Goal: Task Accomplishment & Management: Use online tool/utility

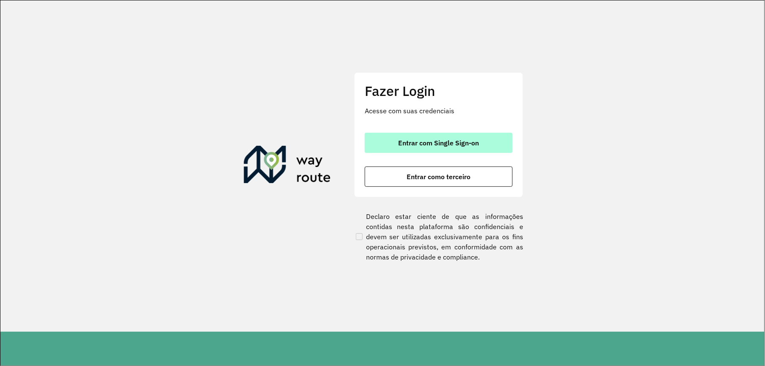
click at [417, 146] on span "Entrar com Single Sign-on" at bounding box center [439, 142] width 81 height 7
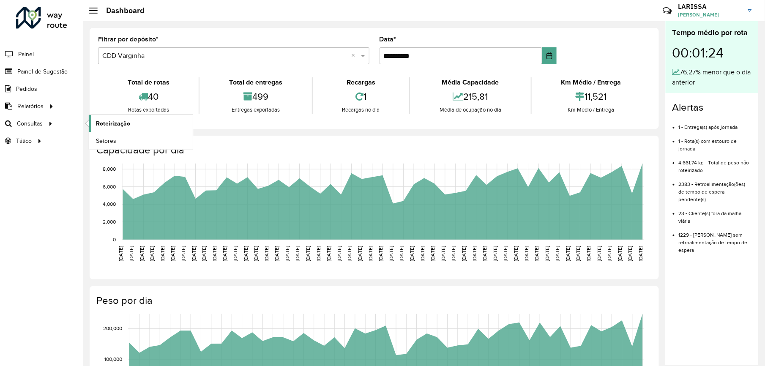
click at [99, 120] on span "Roteirização" at bounding box center [113, 123] width 34 height 9
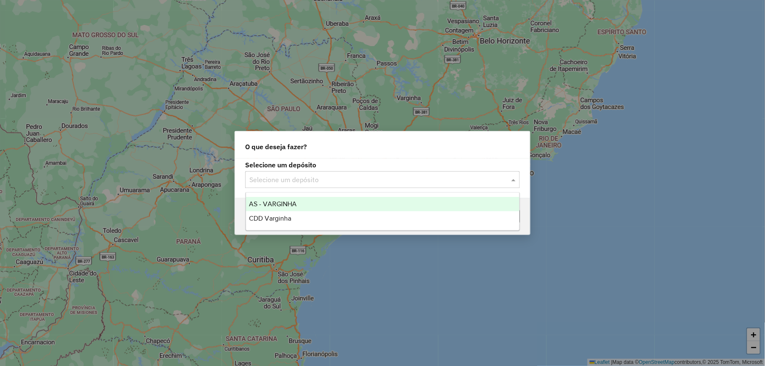
click at [332, 183] on input "text" at bounding box center [373, 180] width 249 height 10
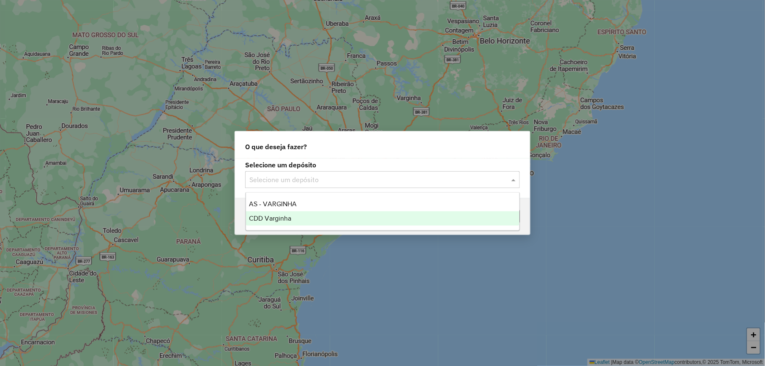
click at [315, 216] on div "CDD Varginha" at bounding box center [382, 218] width 273 height 14
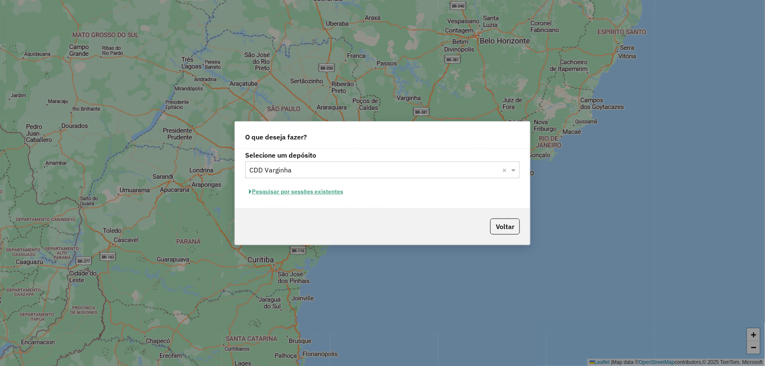
click at [320, 194] on button "Pesquisar por sessões existentes" at bounding box center [296, 191] width 102 height 13
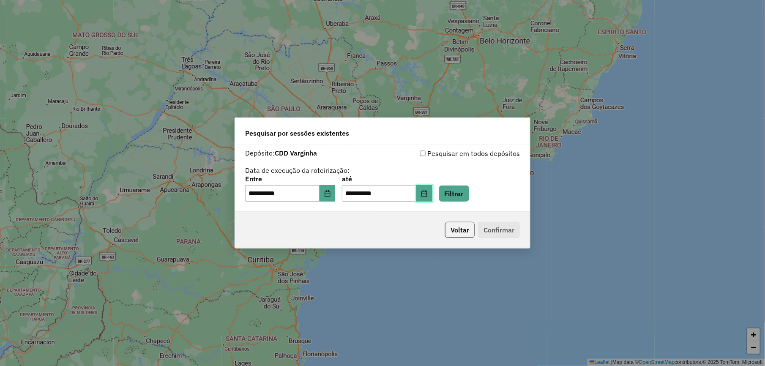
click at [430, 194] on button "Choose Date" at bounding box center [424, 193] width 16 height 17
click at [469, 199] on button "Filtrar" at bounding box center [454, 194] width 30 height 16
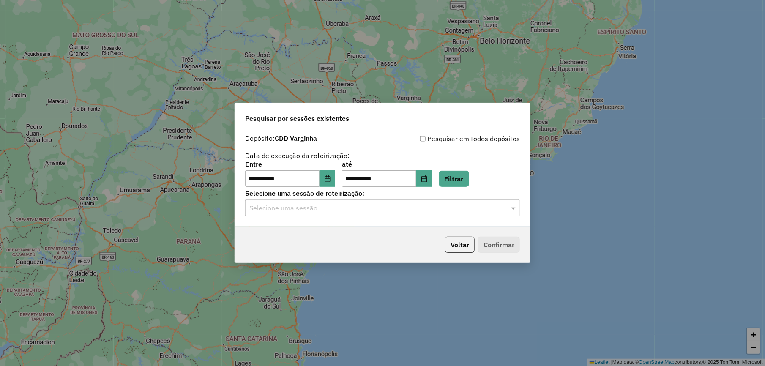
click at [328, 208] on input "text" at bounding box center [373, 208] width 249 height 10
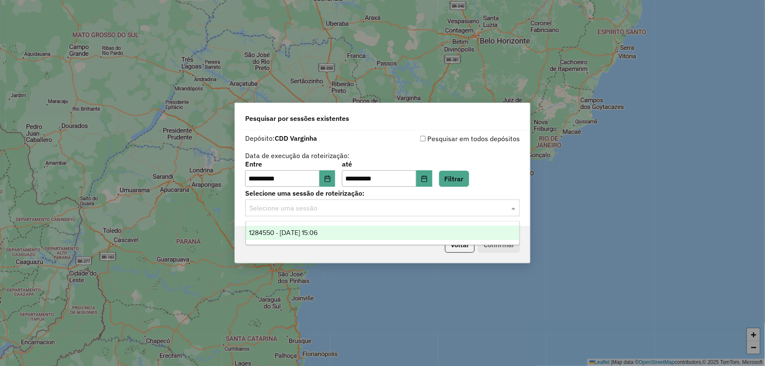
click at [318, 232] on span "1284550 - 29/09/2025 15:06" at bounding box center [283, 232] width 68 height 7
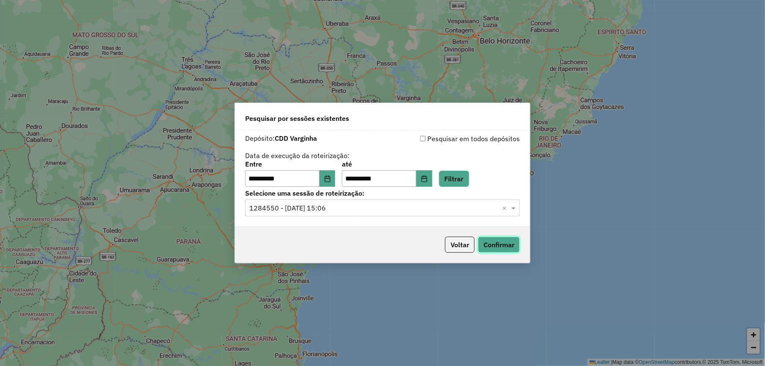
click at [505, 246] on button "Confirmar" at bounding box center [499, 245] width 42 height 16
click at [432, 205] on input "text" at bounding box center [373, 208] width 249 height 10
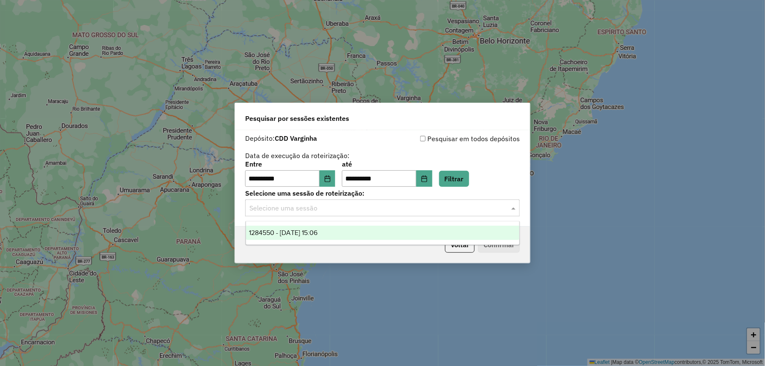
click at [352, 235] on div "1284550 - 29/09/2025 15:06" at bounding box center [382, 233] width 273 height 14
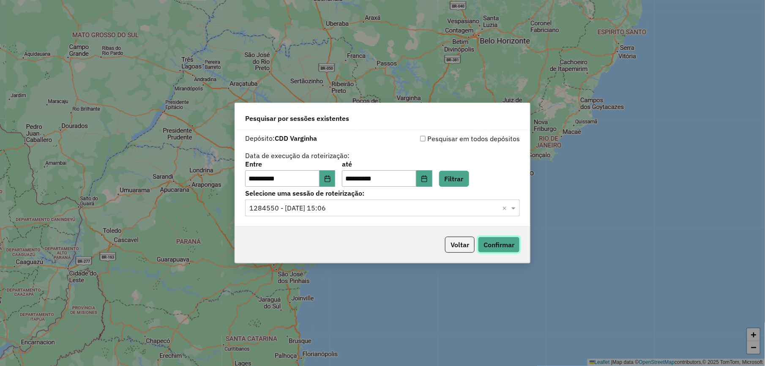
click at [498, 251] on button "Confirmar" at bounding box center [499, 245] width 42 height 16
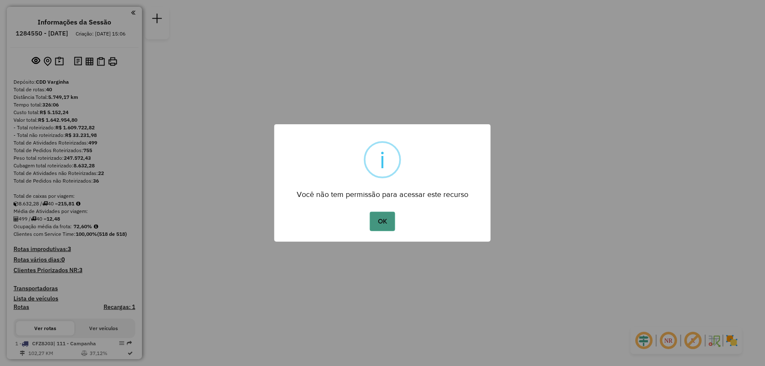
click at [393, 221] on button "OK" at bounding box center [382, 221] width 25 height 19
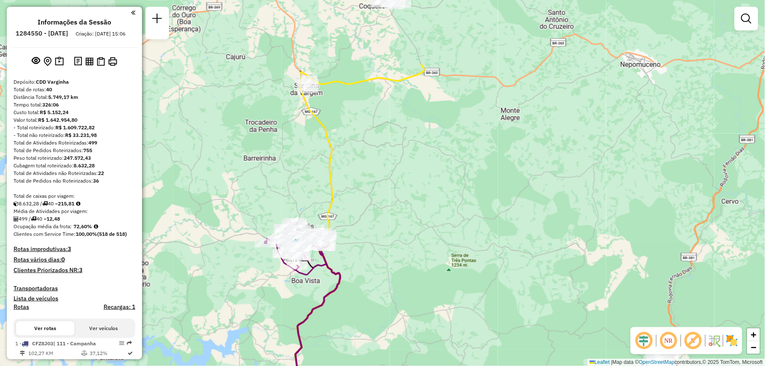
drag, startPoint x: 384, startPoint y: 85, endPoint x: 420, endPoint y: 186, distance: 106.9
click at [420, 186] on div "Janela de atendimento Grade de atendimento Capacidade Transportadoras Veículos …" at bounding box center [382, 183] width 765 height 366
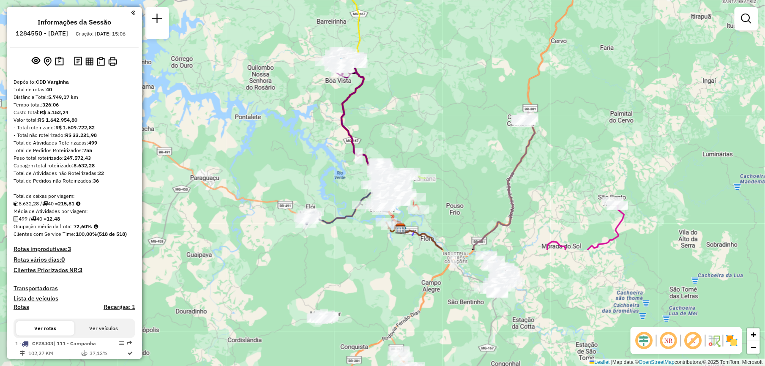
drag, startPoint x: 406, startPoint y: 249, endPoint x: 389, endPoint y: 97, distance: 153.4
click at [389, 97] on div "Janela de atendimento Grade de atendimento Capacidade Transportadoras Veículos …" at bounding box center [382, 183] width 765 height 366
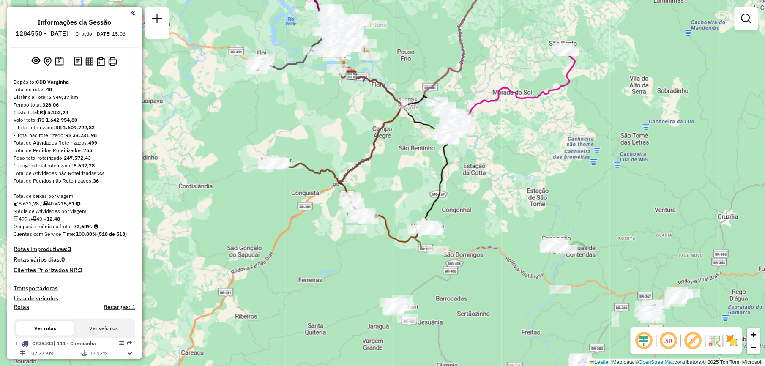
drag, startPoint x: 468, startPoint y: 247, endPoint x: 430, endPoint y: 115, distance: 137.2
click at [430, 115] on div "Janela de atendimento Grade de atendimento Capacidade Transportadoras Veículos …" at bounding box center [382, 183] width 765 height 366
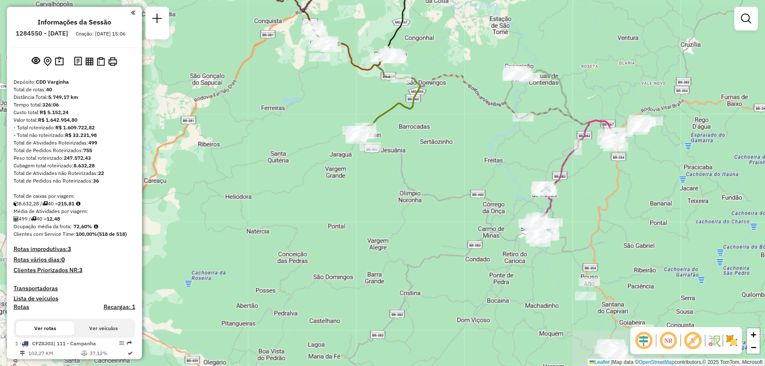
drag, startPoint x: 513, startPoint y: 299, endPoint x: 477, endPoint y: 131, distance: 172.4
click at [477, 131] on div "Rota 28 - Placa BZF3H67 32202947 - CARLA CRISTINA DE OL Janela de atendimento G…" at bounding box center [382, 183] width 765 height 366
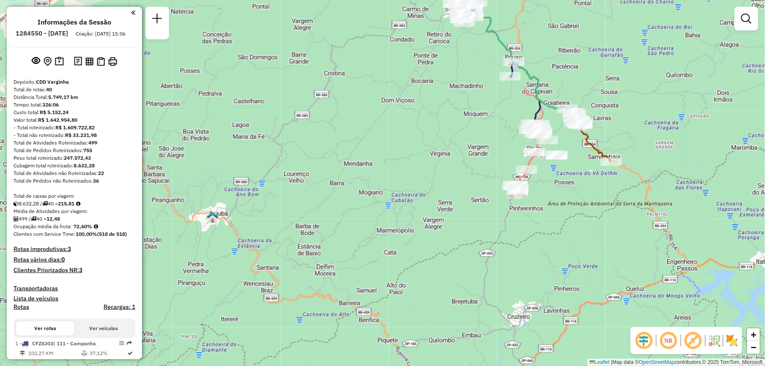
drag, startPoint x: 538, startPoint y: 295, endPoint x: 462, endPoint y: 75, distance: 232.4
click at [462, 75] on div "Rota 28 - Placa BZF3H67 32202947 - CARLA CRISTINA DE OL Janela de atendimento G…" at bounding box center [382, 183] width 765 height 366
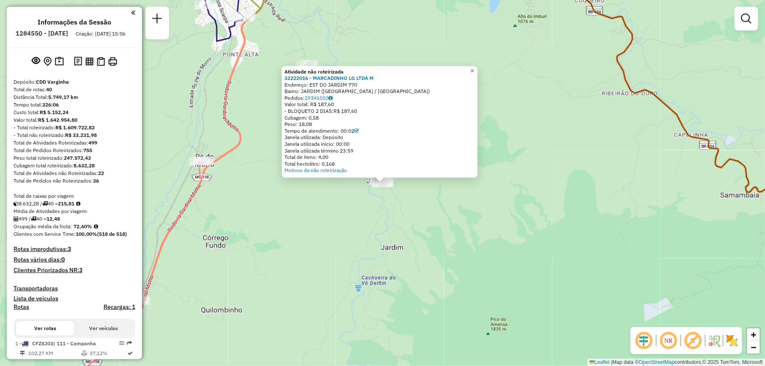
click at [474, 68] on span "×" at bounding box center [472, 70] width 4 height 7
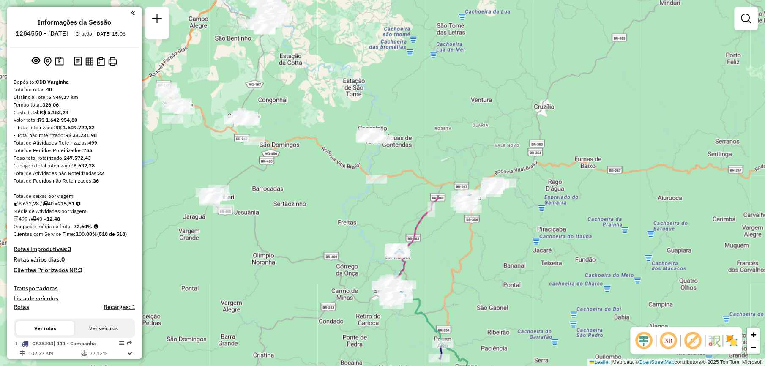
drag, startPoint x: 412, startPoint y: 115, endPoint x: 509, endPoint y: 347, distance: 251.5
click at [509, 347] on div "Janela de atendimento Grade de atendimento Capacidade Transportadoras Veículos …" at bounding box center [382, 183] width 765 height 366
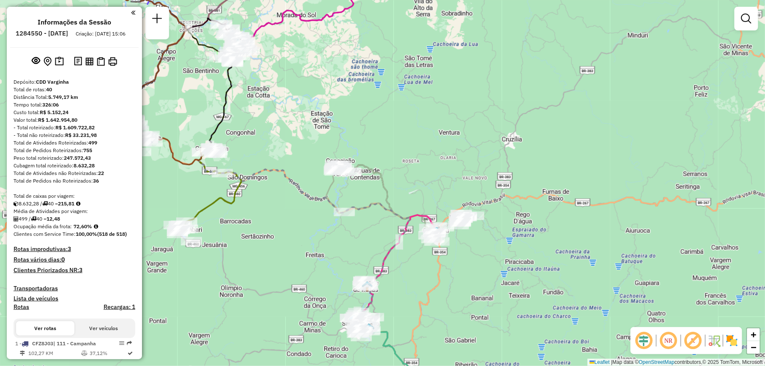
drag, startPoint x: 567, startPoint y: 222, endPoint x: 535, endPoint y: 254, distance: 45.7
click at [535, 254] on div "Janela de atendimento Grade de atendimento Capacidade Transportadoras Veículos …" at bounding box center [382, 183] width 765 height 366
click at [753, 332] on span "+" at bounding box center [753, 334] width 5 height 11
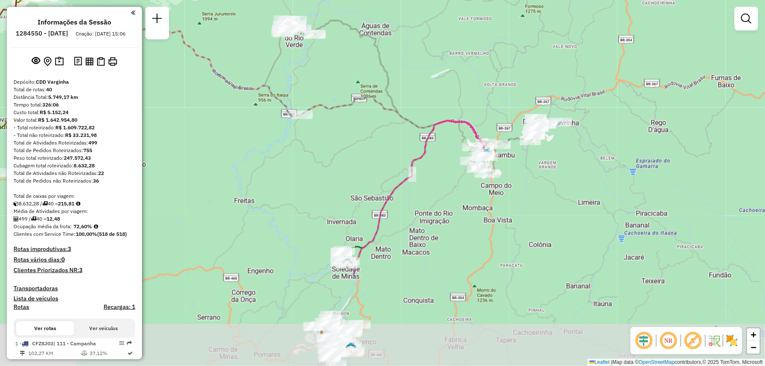
drag, startPoint x: 444, startPoint y: 313, endPoint x: 440, endPoint y: 187, distance: 126.4
click at [440, 187] on div "Janela de atendimento Grade de atendimento Capacidade Transportadoras Veículos …" at bounding box center [382, 183] width 765 height 366
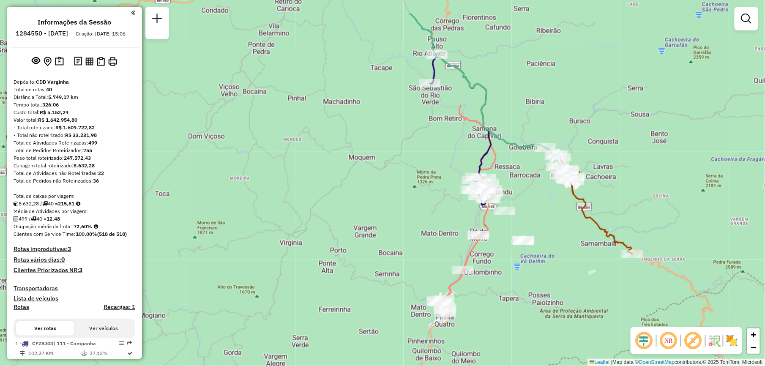
drag, startPoint x: 521, startPoint y: 227, endPoint x: 524, endPoint y: 281, distance: 54.2
click at [524, 281] on div "Janela de atendimento Grade de atendimento Capacidade Transportadoras Veículos …" at bounding box center [382, 183] width 765 height 366
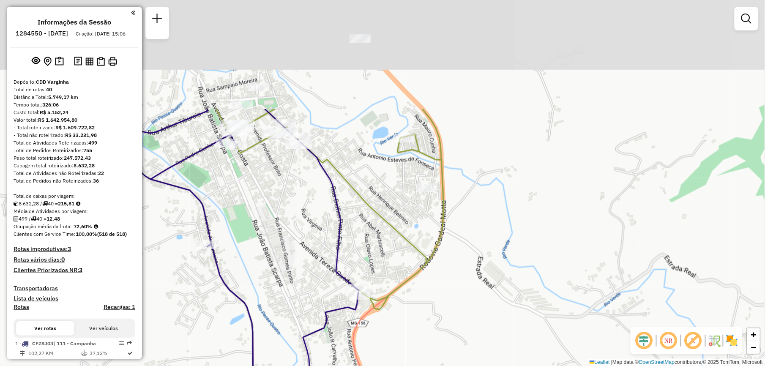
drag, startPoint x: 413, startPoint y: 109, endPoint x: 489, endPoint y: 254, distance: 164.1
click at [489, 254] on div "Janela de atendimento Grade de atendimento Capacidade Transportadoras Veículos …" at bounding box center [382, 183] width 765 height 366
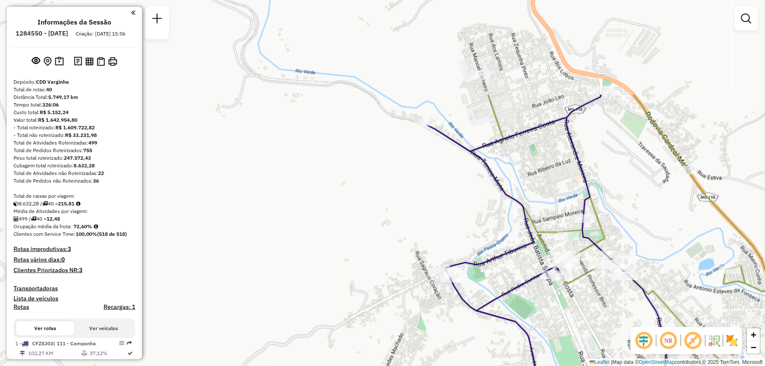
drag, startPoint x: 384, startPoint y: 88, endPoint x: 705, endPoint y: 215, distance: 345.5
click at [705, 215] on div "Janela de atendimento Grade de atendimento Capacidade Transportadoras Veículos …" at bounding box center [382, 183] width 765 height 366
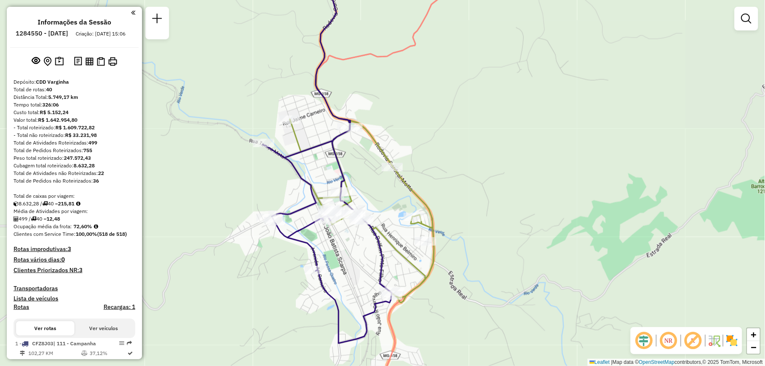
drag, startPoint x: 532, startPoint y: 189, endPoint x: 299, endPoint y: 184, distance: 233.3
click at [299, 184] on div "Janela de atendimento Grade de atendimento Capacidade Transportadoras Veículos …" at bounding box center [382, 183] width 765 height 366
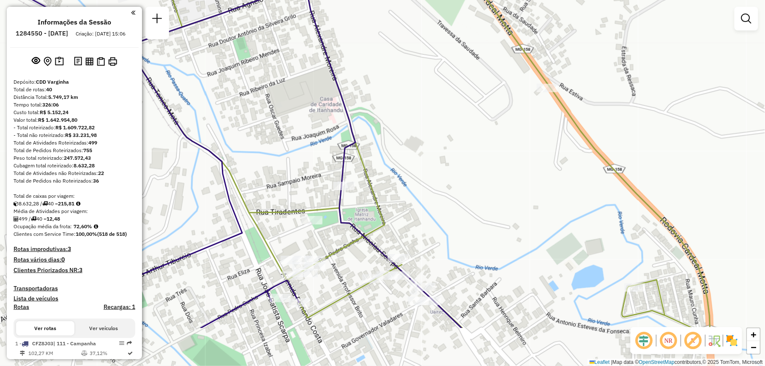
drag, startPoint x: 366, startPoint y: 218, endPoint x: 396, endPoint y: 144, distance: 80.8
click at [396, 144] on div "Janela de atendimento Grade de atendimento Capacidade Transportadoras Veículos …" at bounding box center [382, 183] width 765 height 366
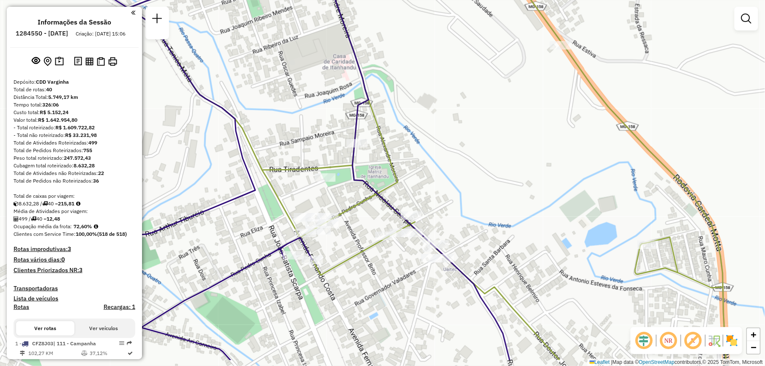
drag, startPoint x: 315, startPoint y: 247, endPoint x: 328, endPoint y: 205, distance: 44.6
click at [328, 205] on div "Janela de atendimento Grade de atendimento Capacidade Transportadoras Veículos …" at bounding box center [382, 183] width 765 height 366
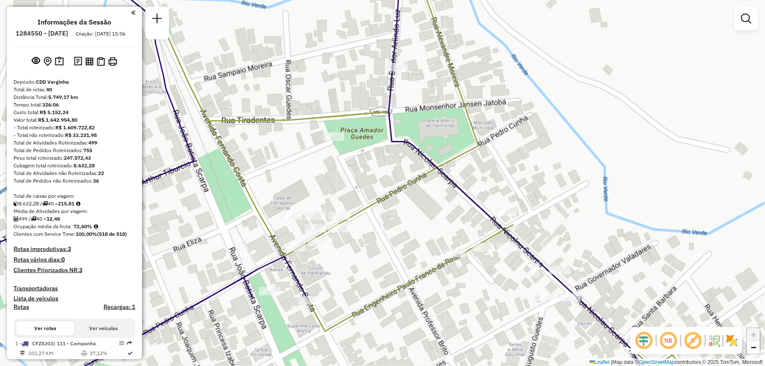
drag, startPoint x: 329, startPoint y: 216, endPoint x: 340, endPoint y: 202, distance: 18.3
click at [340, 202] on div "Janela de atendimento Grade de atendimento Capacidade Transportadoras Veículos …" at bounding box center [382, 183] width 765 height 366
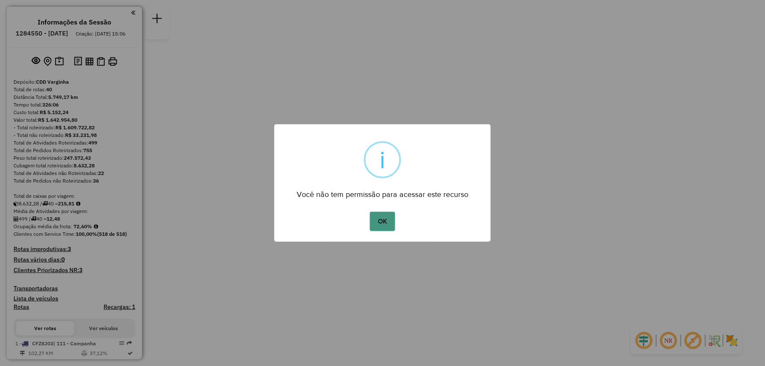
click at [389, 224] on button "OK" at bounding box center [382, 221] width 25 height 19
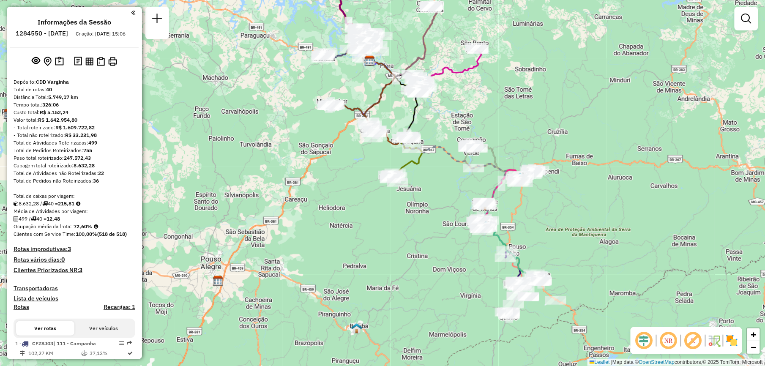
drag, startPoint x: 304, startPoint y: 293, endPoint x: 292, endPoint y: 171, distance: 122.8
click at [292, 171] on div "Janela de atendimento Grade de atendimento Capacidade Transportadoras Veículos …" at bounding box center [382, 183] width 765 height 366
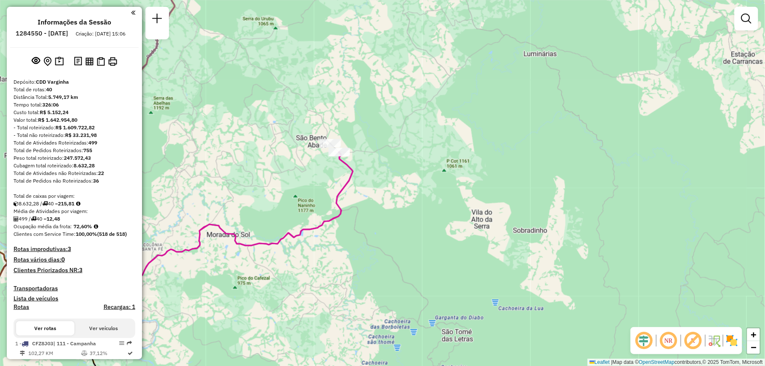
drag, startPoint x: 392, startPoint y: 153, endPoint x: 399, endPoint y: 172, distance: 19.8
click at [399, 172] on div "Janela de atendimento Grade de atendimento Capacidade Transportadoras Veículos …" at bounding box center [382, 183] width 765 height 366
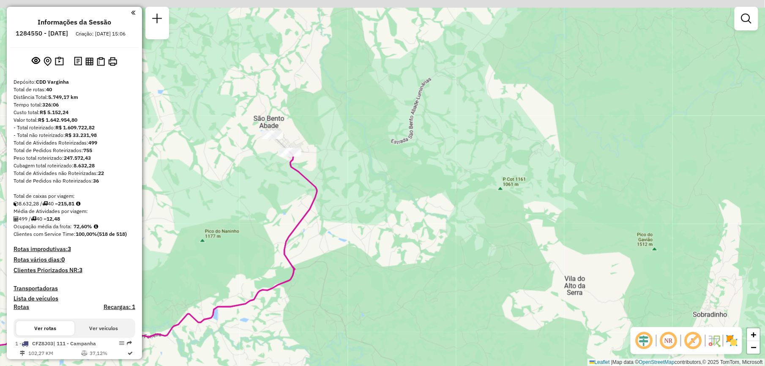
drag, startPoint x: 342, startPoint y: 123, endPoint x: 358, endPoint y: 147, distance: 28.5
click at [358, 147] on div "Janela de atendimento Grade de atendimento Capacidade Transportadoras Veículos …" at bounding box center [382, 183] width 765 height 366
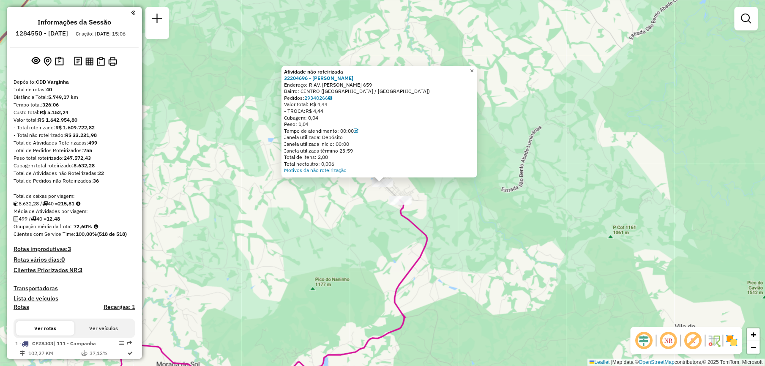
click at [474, 67] on link "×" at bounding box center [472, 71] width 10 height 10
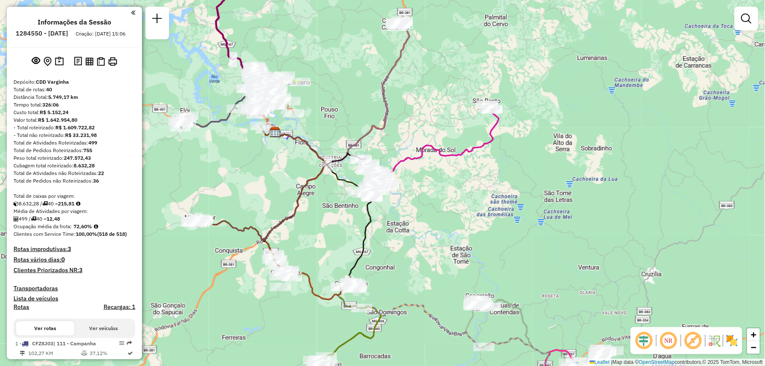
drag, startPoint x: 337, startPoint y: 114, endPoint x: 447, endPoint y: 87, distance: 113.3
click at [447, 87] on div "Janela de atendimento Grade de atendimento Capacidade Transportadoras Veículos …" at bounding box center [382, 183] width 765 height 366
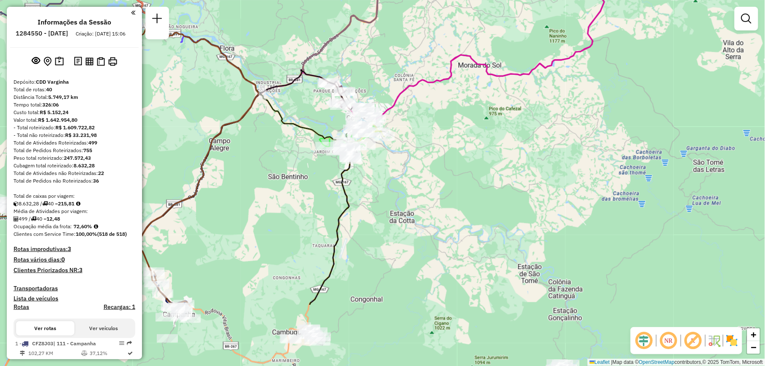
drag, startPoint x: 394, startPoint y: 142, endPoint x: 430, endPoint y: 63, distance: 87.4
click at [430, 63] on div "Janela de atendimento Grade de atendimento Capacidade Transportadoras Veículos …" at bounding box center [382, 183] width 765 height 366
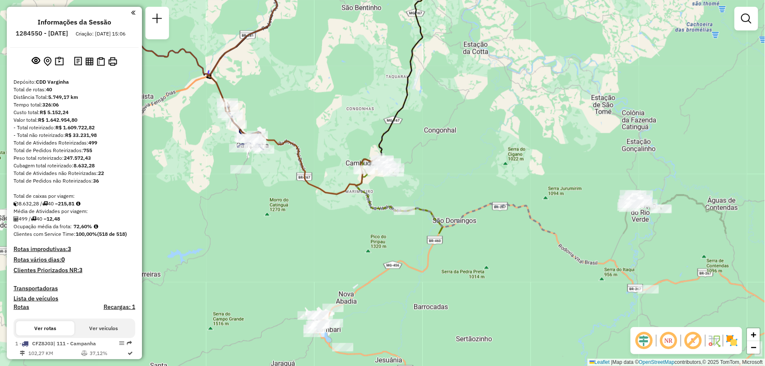
drag, startPoint x: 447, startPoint y: 191, endPoint x: 512, endPoint y: 39, distance: 165.9
click at [512, 39] on div "Janela de atendimento Grade de atendimento Capacidade Transportadoras Veículos …" at bounding box center [382, 183] width 765 height 366
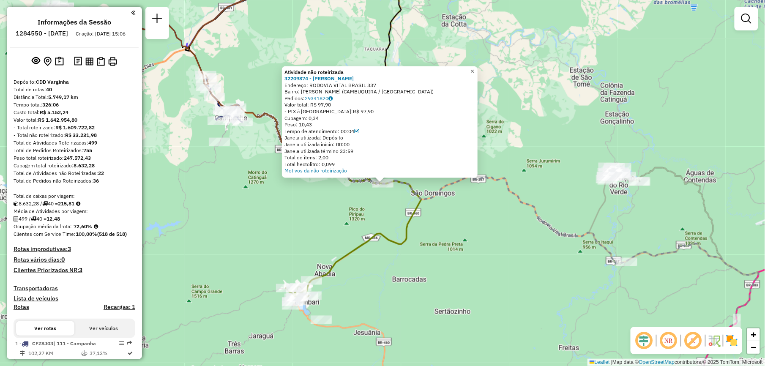
click at [474, 68] on span "×" at bounding box center [472, 70] width 4 height 7
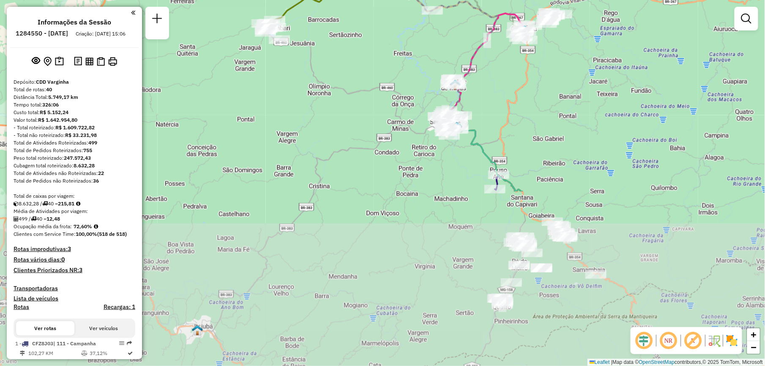
drag, startPoint x: 568, startPoint y: 236, endPoint x: 554, endPoint y: 72, distance: 164.5
click at [554, 72] on div "Janela de atendimento Grade de atendimento Capacidade Transportadoras Veículos …" at bounding box center [382, 183] width 765 height 366
